Goal: Task Accomplishment & Management: Use online tool/utility

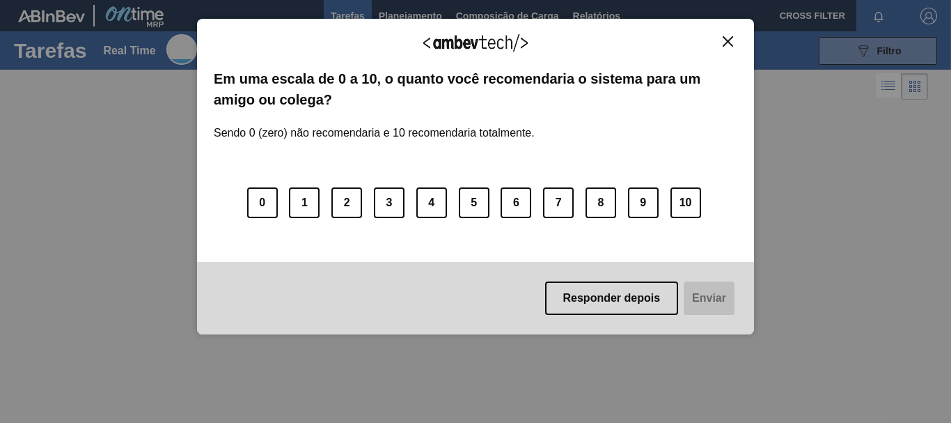
click at [730, 39] on img "Close" at bounding box center [728, 41] width 10 height 10
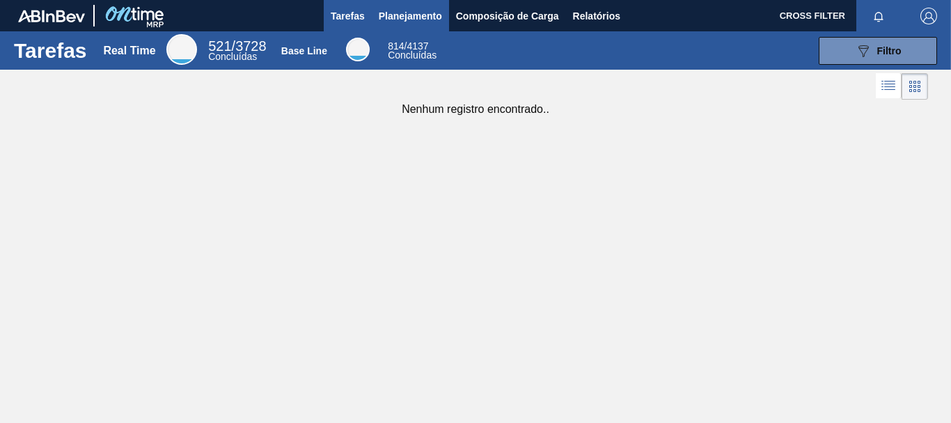
click at [395, 17] on span "Planejamento" at bounding box center [410, 16] width 63 height 17
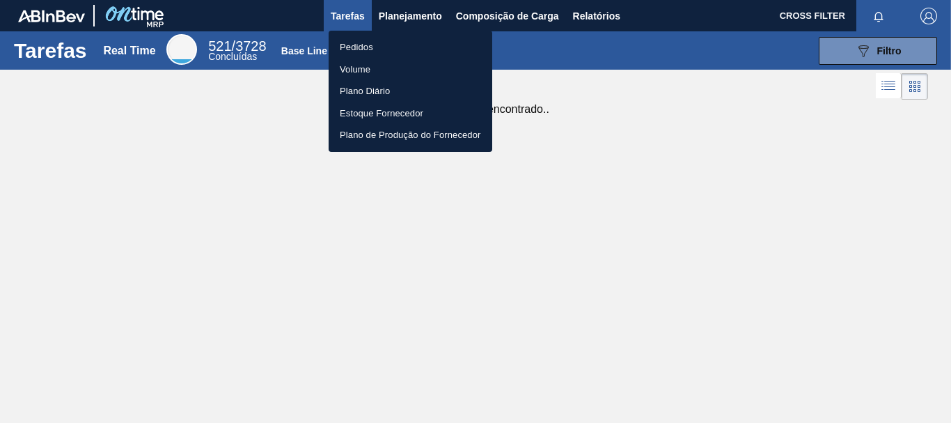
click at [364, 43] on li "Pedidos" at bounding box center [411, 47] width 164 height 22
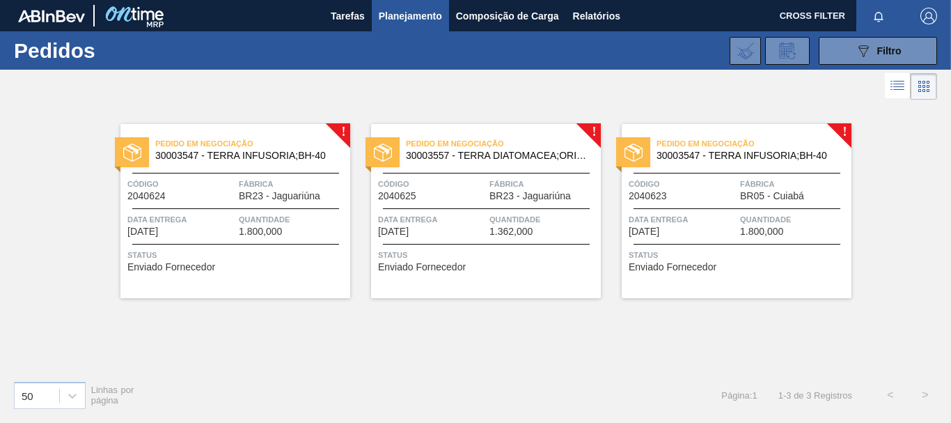
click at [239, 257] on span "Status" at bounding box center [236, 255] width 219 height 14
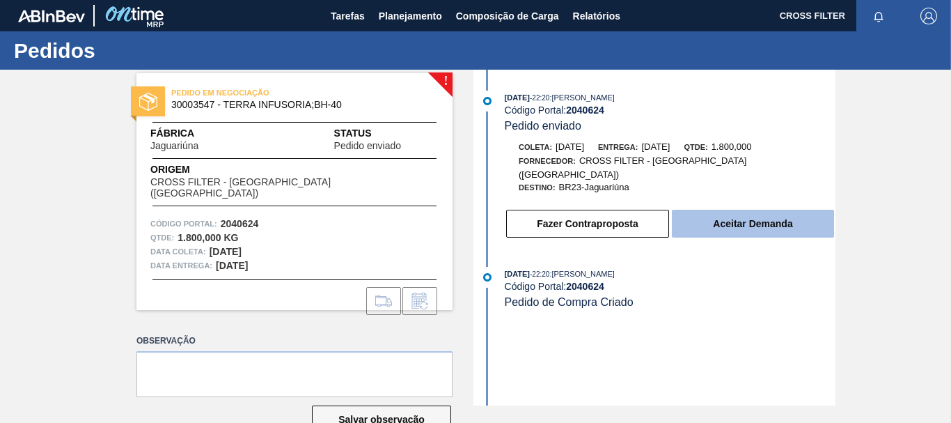
click at [695, 210] on button "Aceitar Demanda" at bounding box center [753, 224] width 162 height 28
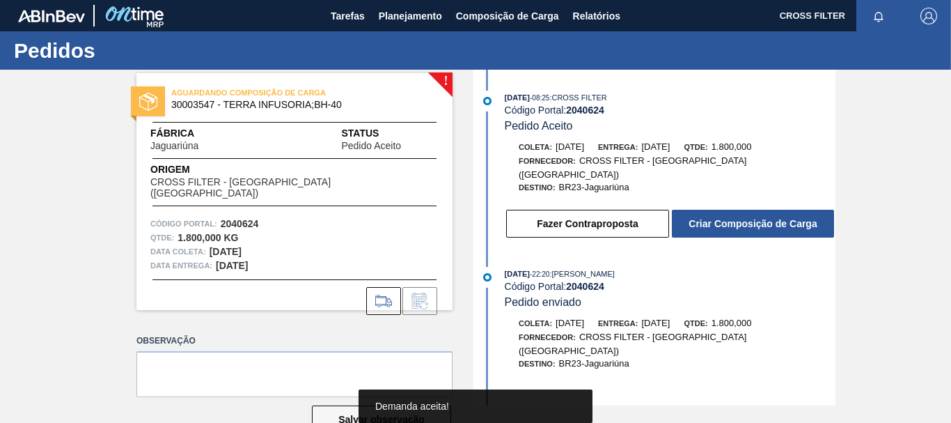
click at [695, 210] on button "Criar Composição de Carga" at bounding box center [753, 224] width 162 height 28
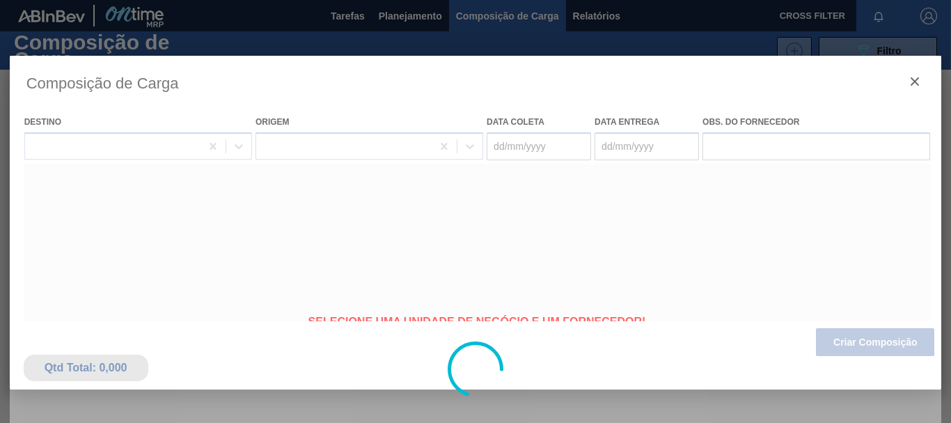
type coleta "[DATE]"
type entrega "[DATE]"
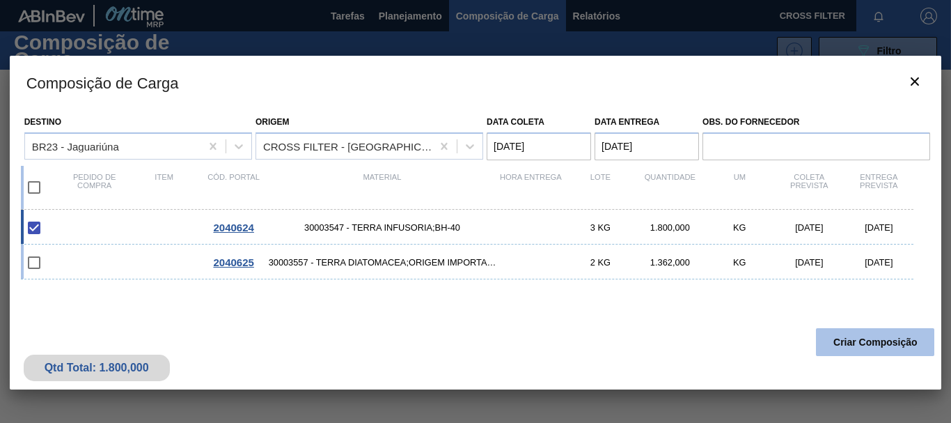
click at [838, 341] on button "Criar Composição" at bounding box center [875, 342] width 118 height 28
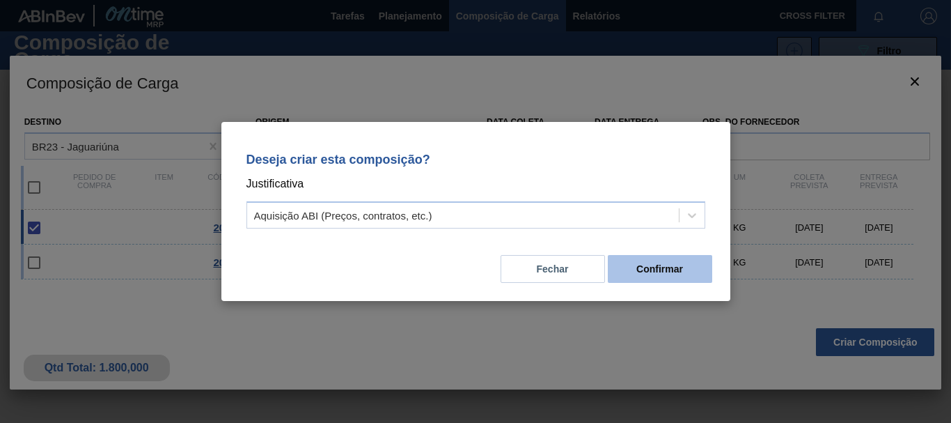
click at [675, 258] on button "Confirmar" at bounding box center [660, 269] width 104 height 28
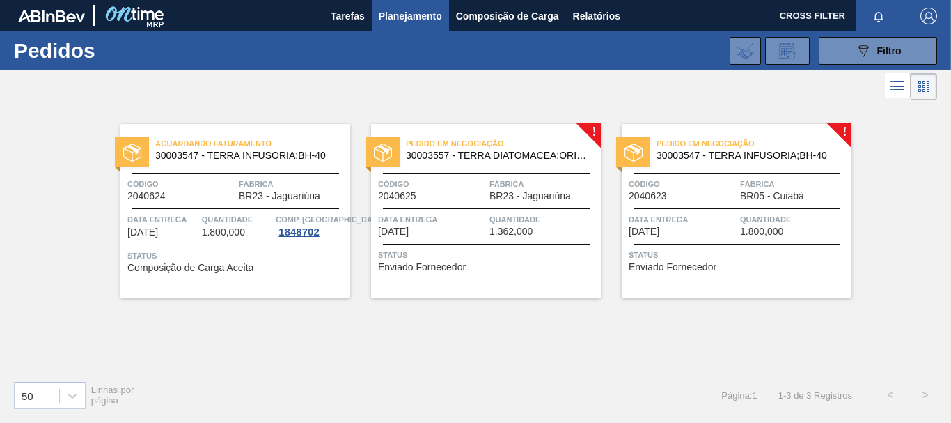
click at [487, 247] on div "Pedido em Negociação 30003557 - TERRA DIATOMACEA;ORIGEM IMPORTADA Código 204062…" at bounding box center [486, 211] width 230 height 174
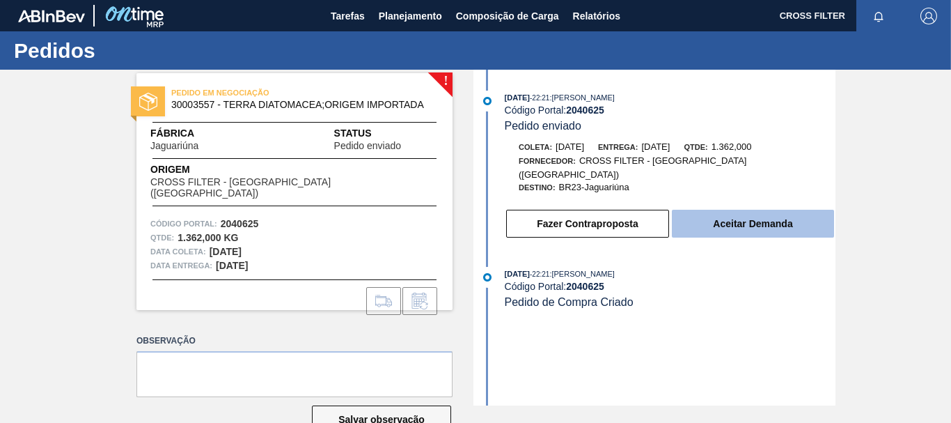
click at [722, 217] on button "Aceitar Demanda" at bounding box center [753, 224] width 162 height 28
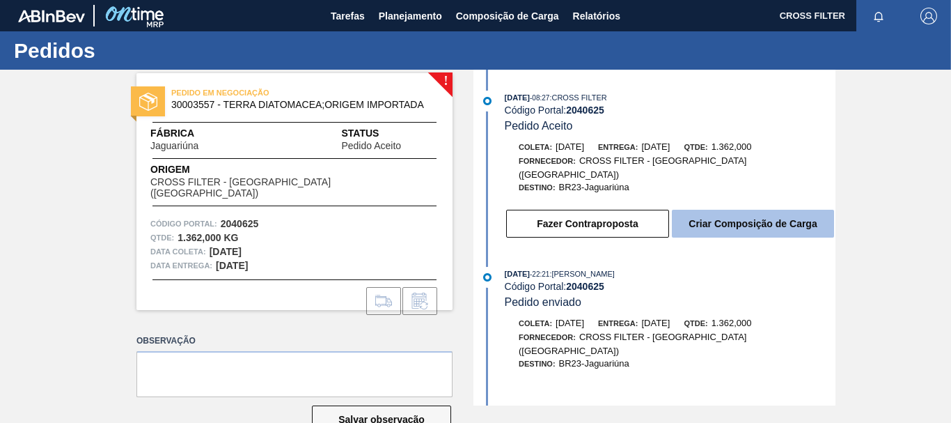
click at [787, 215] on button "Criar Composição de Carga" at bounding box center [753, 224] width 162 height 28
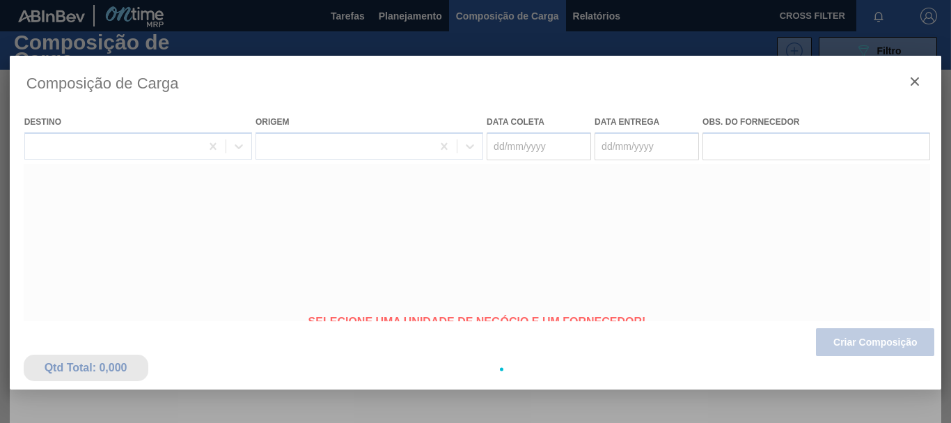
type coleta "[DATE]"
type entrega "[DATE]"
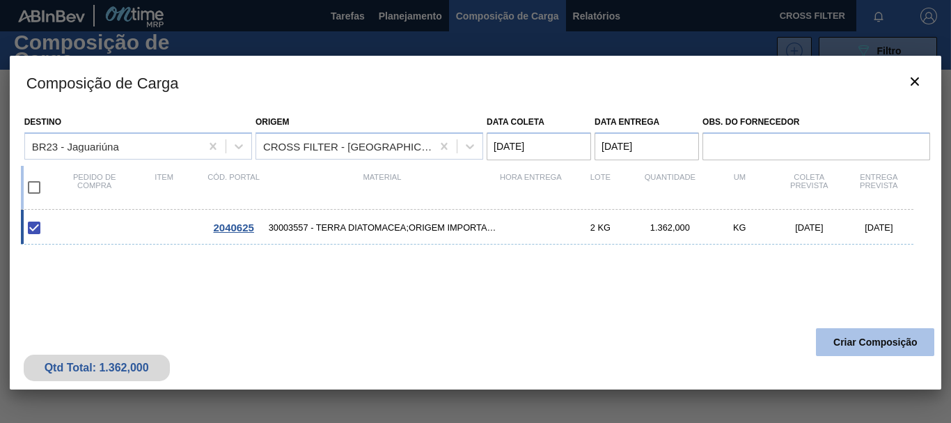
click at [845, 350] on button "Criar Composição" at bounding box center [875, 342] width 118 height 28
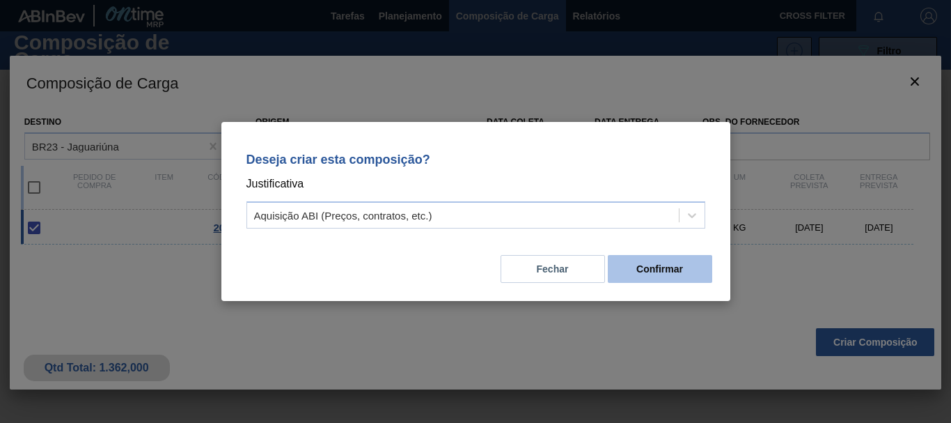
click at [709, 277] on button "Confirmar" at bounding box center [660, 269] width 104 height 28
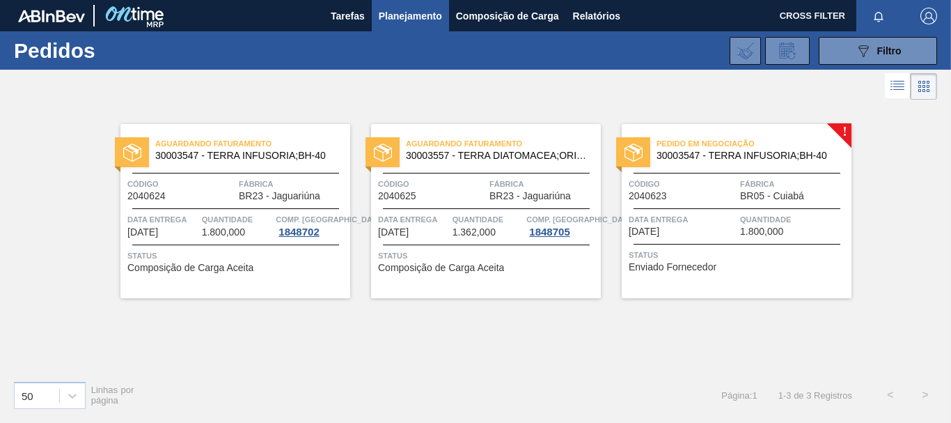
click at [749, 241] on div "Pedido em Negociação 30003547 - TERRA INFUSORIA;BH-40 Código 2040623 Fábrica BR…" at bounding box center [737, 211] width 230 height 174
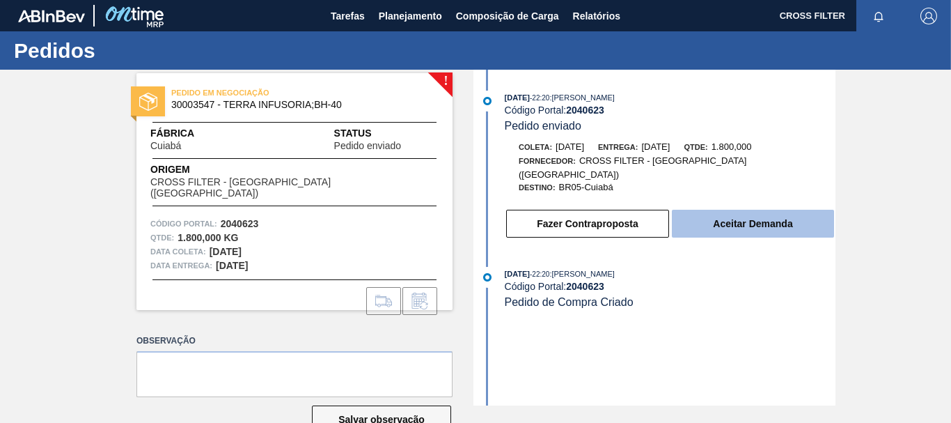
click at [760, 217] on button "Aceitar Demanda" at bounding box center [753, 224] width 162 height 28
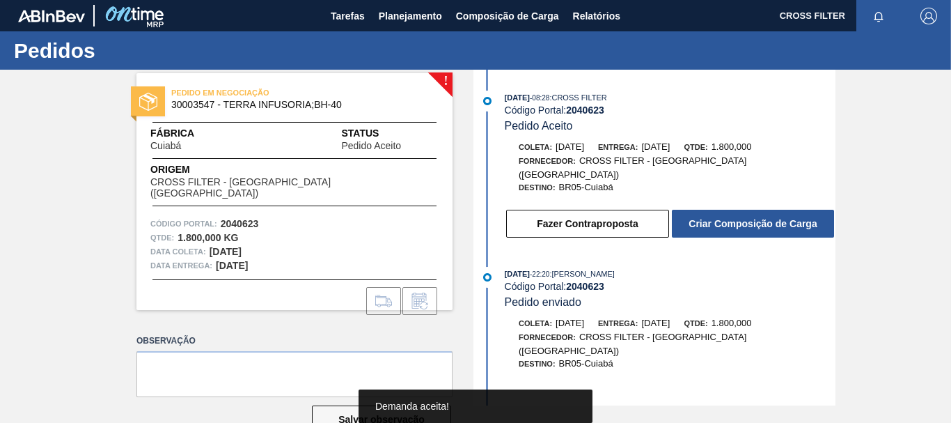
click at [760, 217] on button "Criar Composição de Carga" at bounding box center [753, 224] width 162 height 28
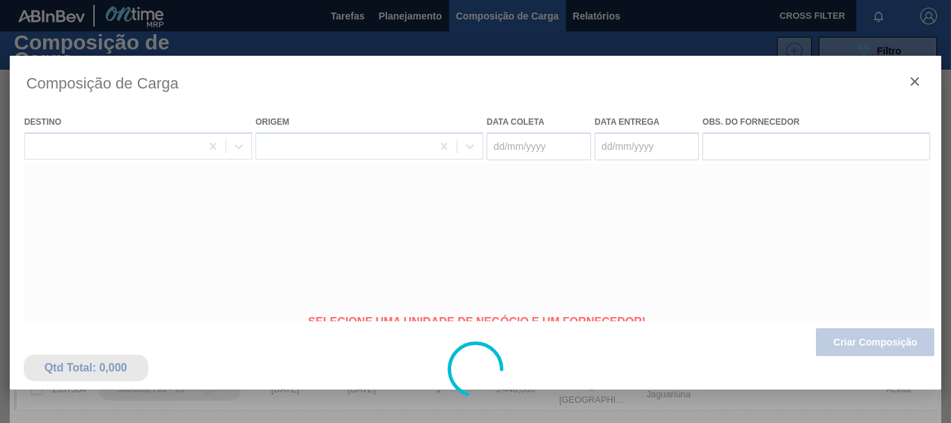
type coleta "[DATE]"
type entrega "[DATE]"
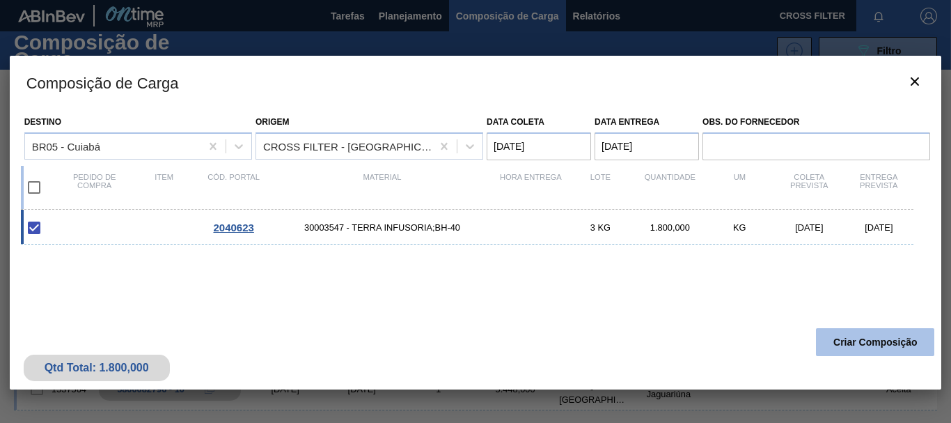
click at [864, 354] on button "Criar Composição" at bounding box center [875, 342] width 118 height 28
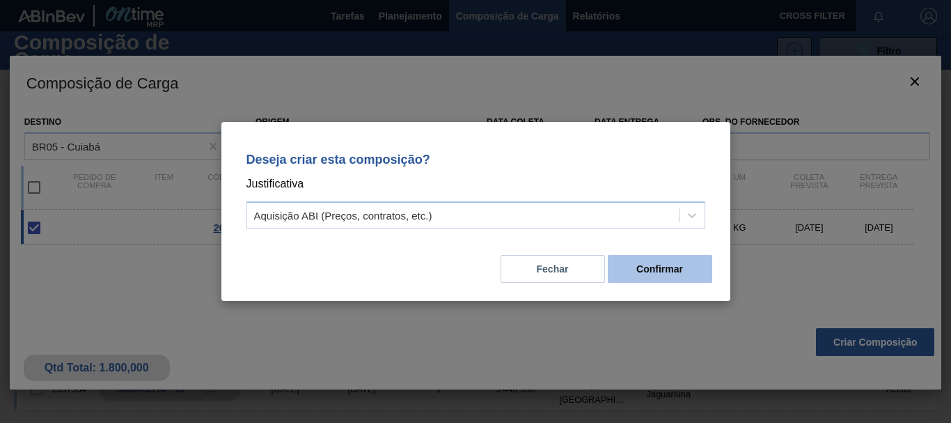
click at [696, 272] on button "Confirmar" at bounding box center [660, 269] width 104 height 28
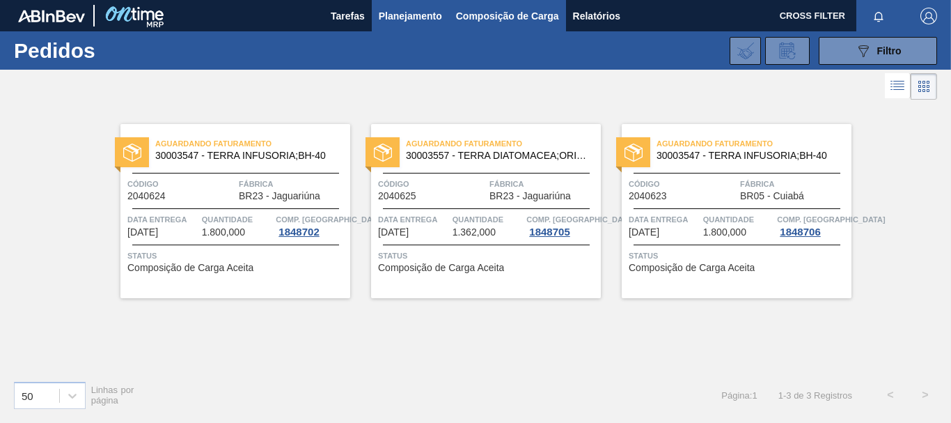
click at [474, 6] on button "Composição de Carga" at bounding box center [507, 15] width 117 height 31
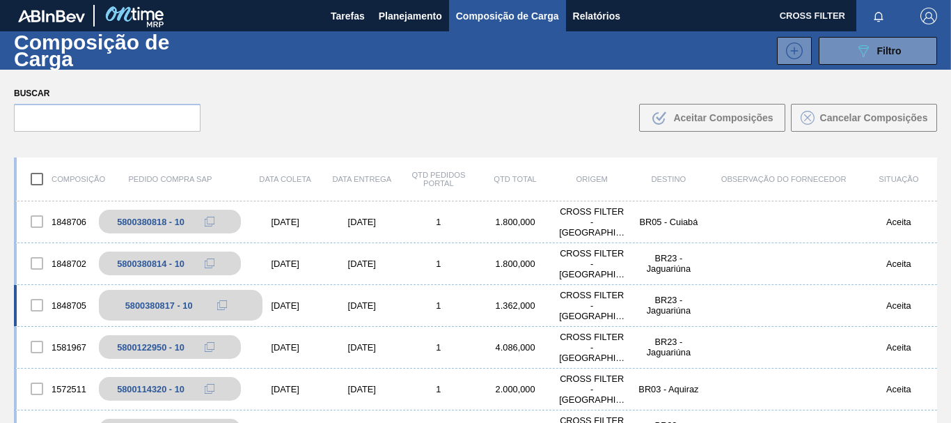
click at [132, 309] on div "5800380817 - 10" at bounding box center [159, 305] width 68 height 10
click at [38, 307] on div at bounding box center [36, 304] width 29 height 29
click at [162, 304] on div "5800380817 - 10" at bounding box center [159, 305] width 68 height 10
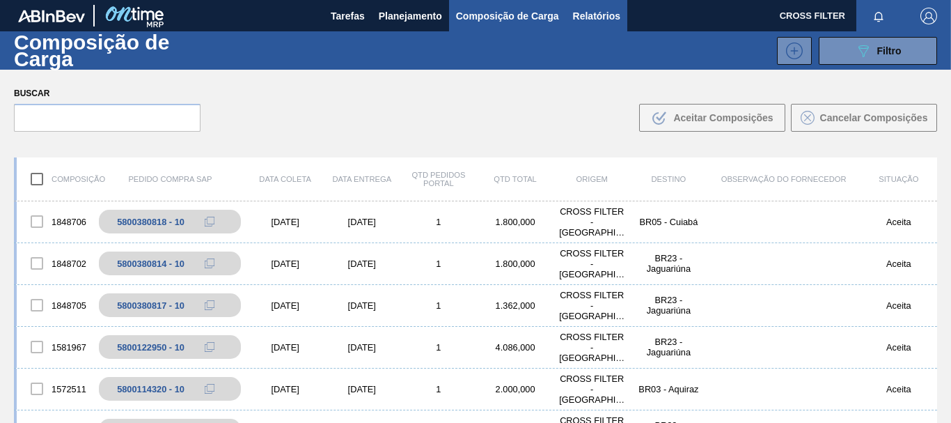
click at [593, 13] on span "Relatórios" at bounding box center [596, 16] width 47 height 17
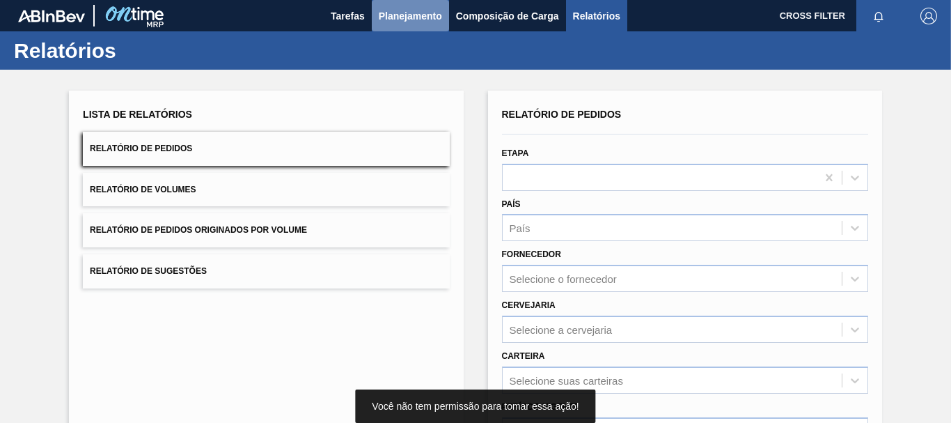
click at [430, 16] on span "Planejamento" at bounding box center [410, 16] width 63 height 17
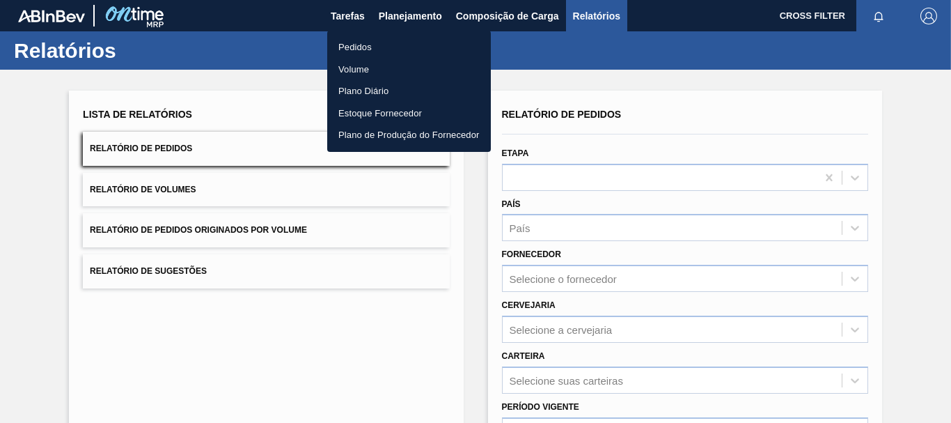
click at [359, 45] on li "Pedidos" at bounding box center [409, 47] width 164 height 22
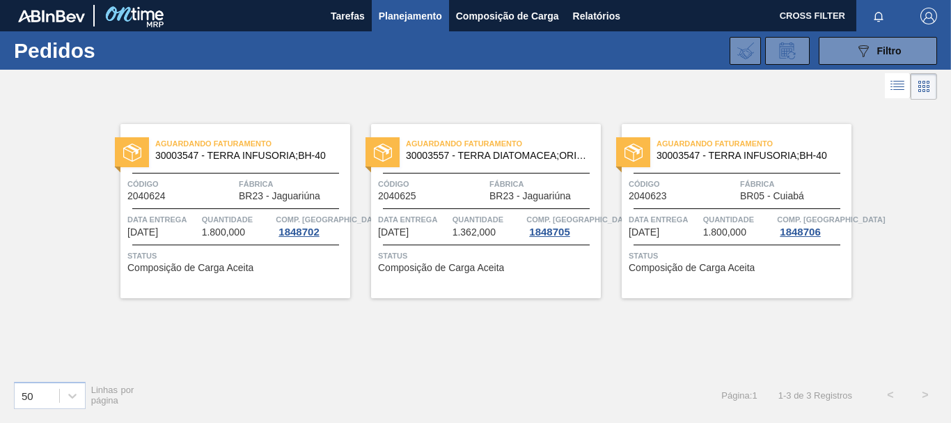
click at [925, 21] on img "button" at bounding box center [929, 16] width 17 height 17
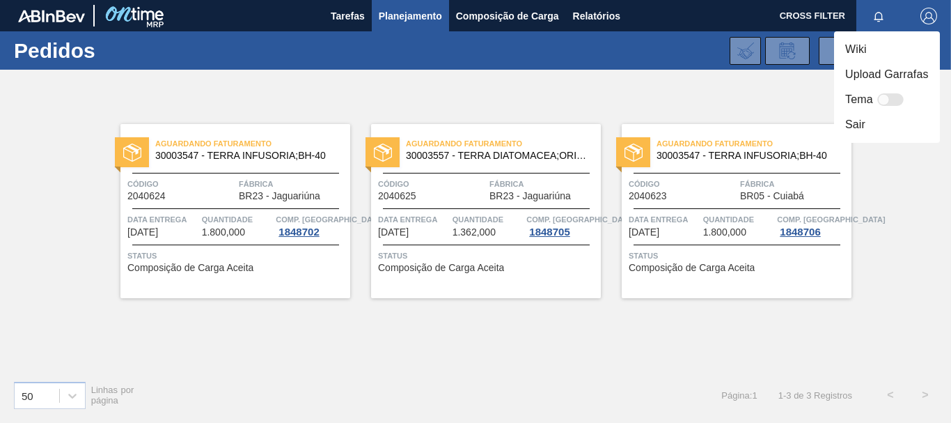
click at [857, 125] on li "Sair" at bounding box center [887, 124] width 106 height 25
